Goal: Find specific page/section: Find specific page/section

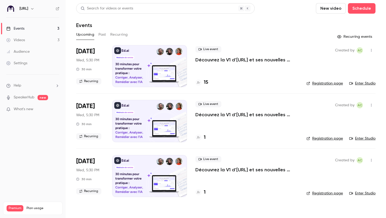
click at [206, 84] on h4 "15" at bounding box center [206, 82] width 4 height 7
